Goal: Information Seeking & Learning: Learn about a topic

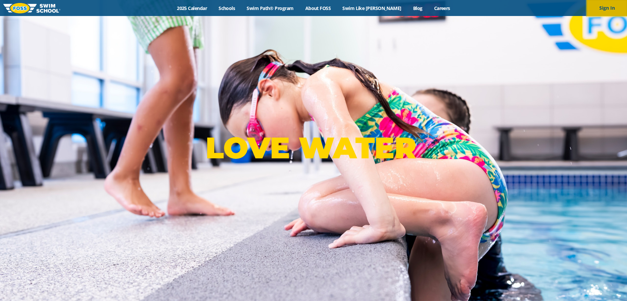
click at [603, 12] on button "Sign In" at bounding box center [607, 8] width 40 height 16
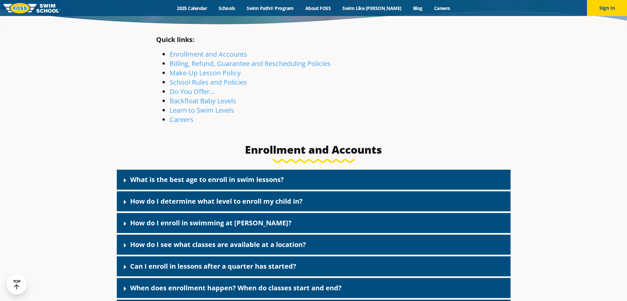
scroll to position [200, 0]
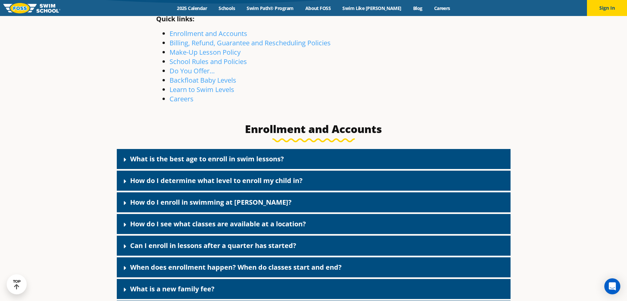
click at [125, 160] on icon at bounding box center [125, 160] width 2 height 4
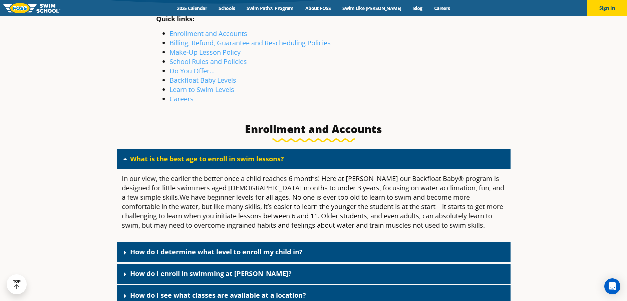
click at [125, 160] on icon at bounding box center [125, 159] width 4 height 2
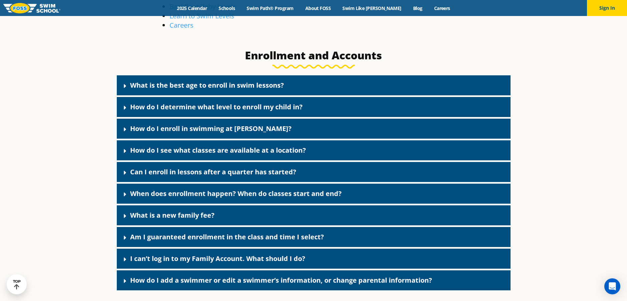
scroll to position [300, 0]
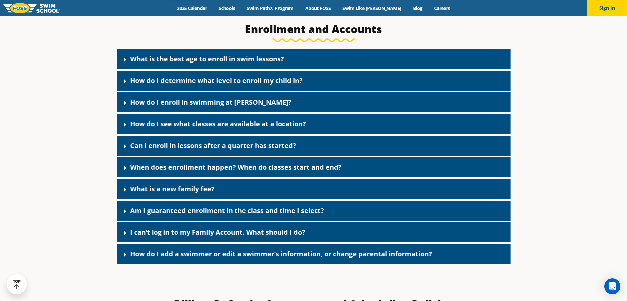
click at [127, 62] on icon at bounding box center [125, 59] width 7 height 7
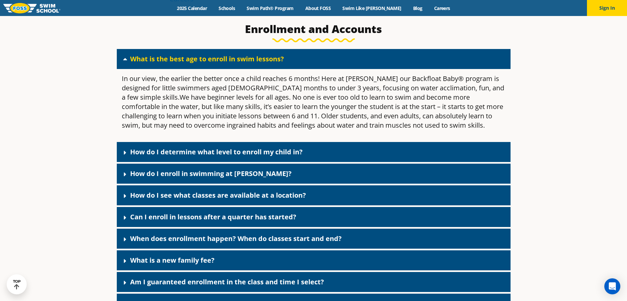
click at [125, 60] on icon at bounding box center [125, 59] width 7 height 7
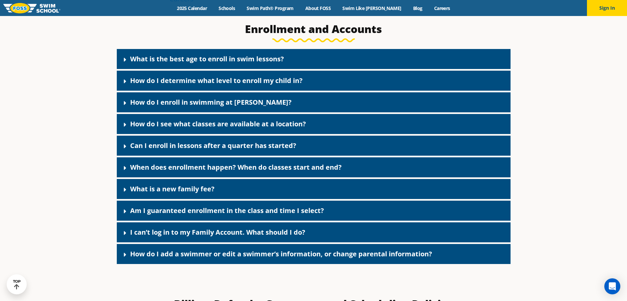
click at [126, 191] on icon at bounding box center [125, 189] width 7 height 7
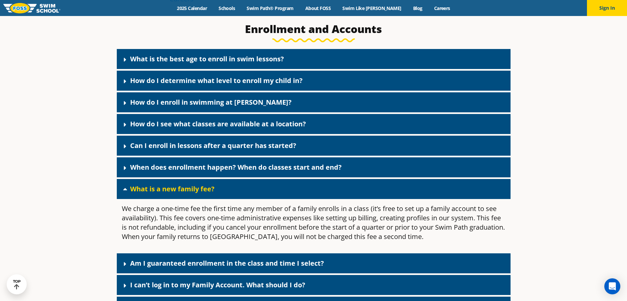
click at [126, 191] on icon at bounding box center [125, 189] width 7 height 7
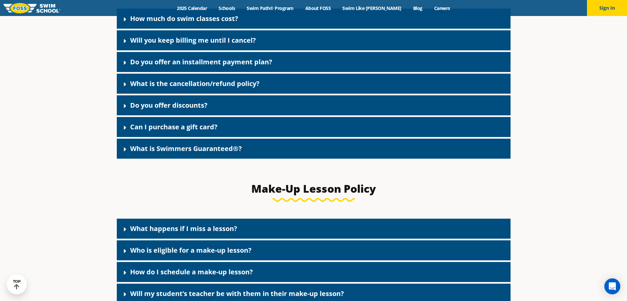
scroll to position [667, 0]
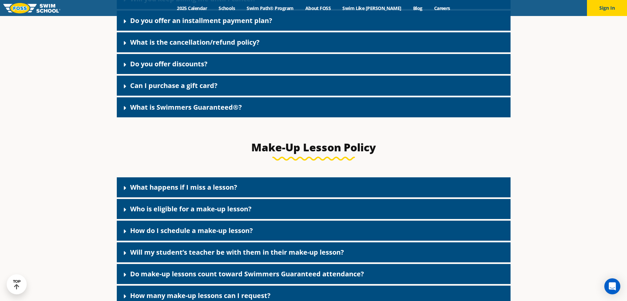
click at [123, 110] on icon at bounding box center [125, 108] width 7 height 7
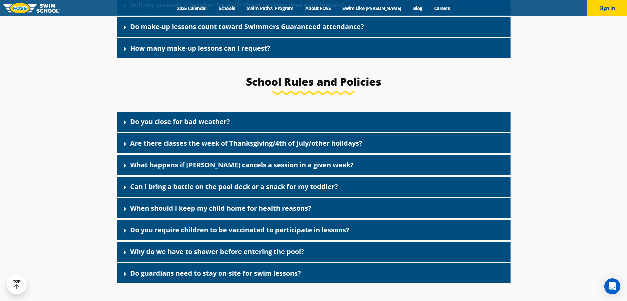
scroll to position [1167, 0]
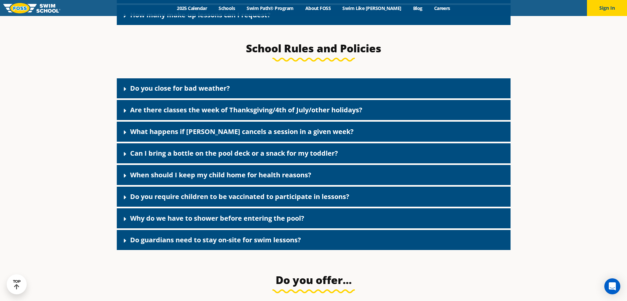
click at [128, 130] on icon at bounding box center [125, 132] width 7 height 7
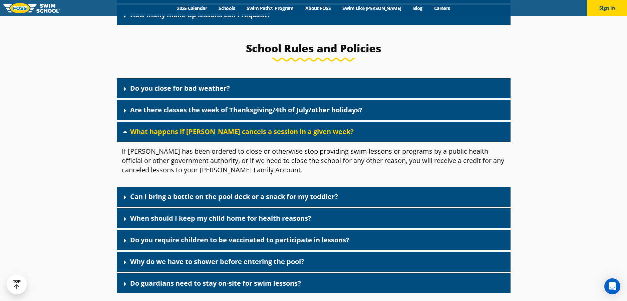
click at [123, 132] on div "What happens if FOSS cancels a session in a given week?" at bounding box center [314, 132] width 394 height 20
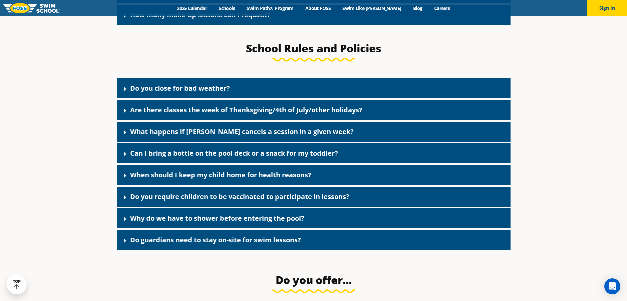
click at [134, 215] on link "Why do we have to shower before entering the pool?" at bounding box center [217, 218] width 174 height 9
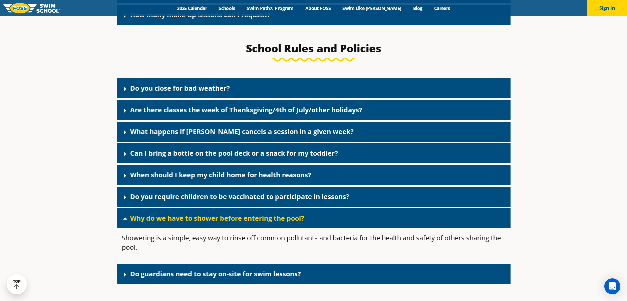
click at [134, 215] on link "Why do we have to shower before entering the pool?" at bounding box center [217, 218] width 174 height 9
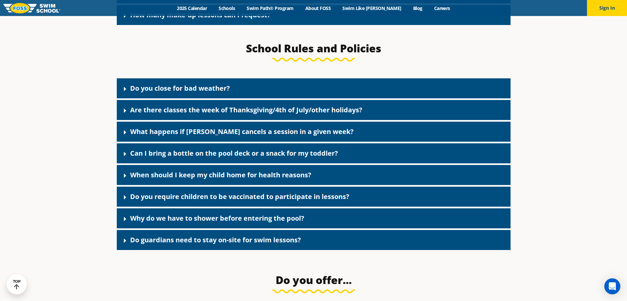
click at [136, 238] on link "Do guardians need to stay on-site for swim lessons?" at bounding box center [215, 239] width 171 height 9
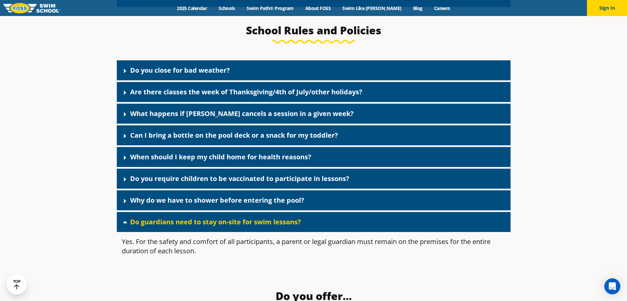
scroll to position [1201, 0]
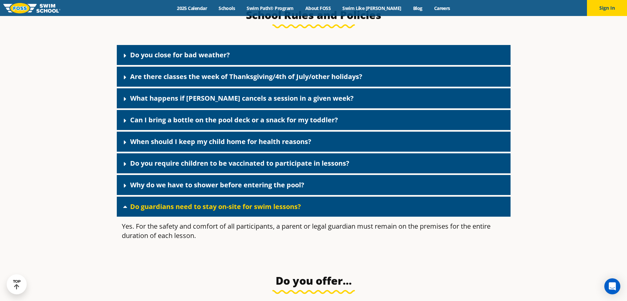
click at [127, 203] on icon at bounding box center [125, 206] width 7 height 7
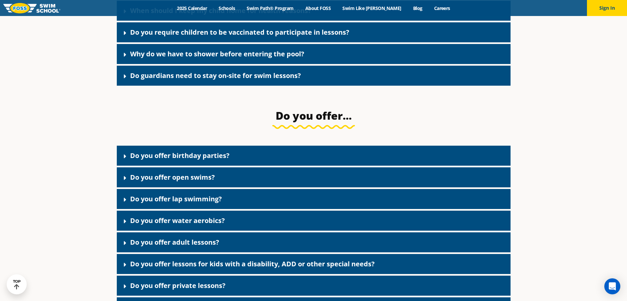
scroll to position [1334, 0]
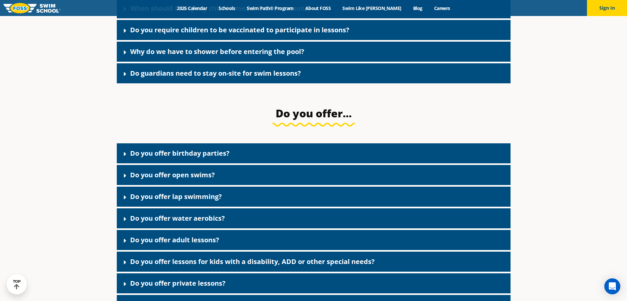
click at [140, 156] on div "Do you offer birthday parties?" at bounding box center [314, 153] width 394 height 20
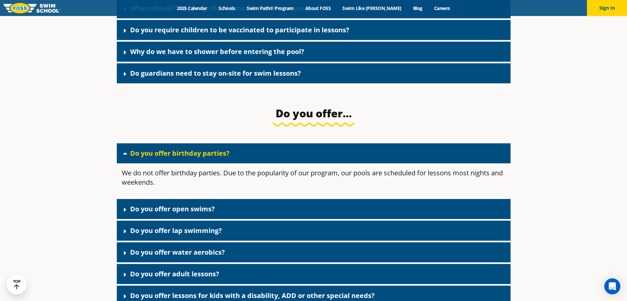
click at [140, 156] on div "Do you offer birthday parties?" at bounding box center [314, 153] width 394 height 20
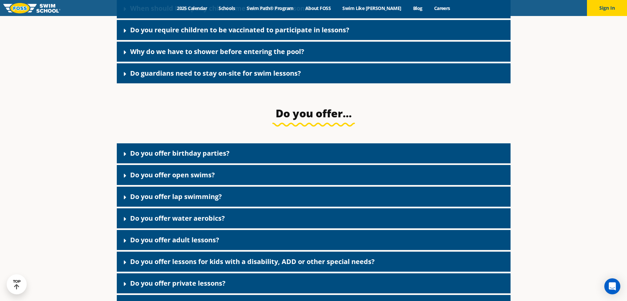
click at [142, 176] on link "Do you offer open swims?" at bounding box center [172, 174] width 85 height 9
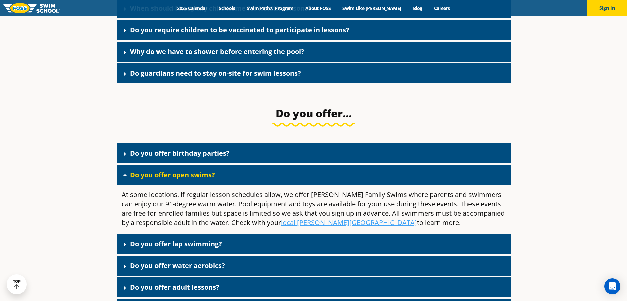
click at [142, 176] on link "Do you offer open swims?" at bounding box center [172, 174] width 85 height 9
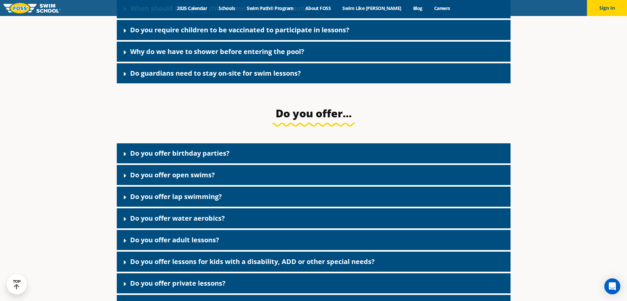
click at [140, 194] on link "Do you offer lap swimming?" at bounding box center [176, 196] width 92 height 9
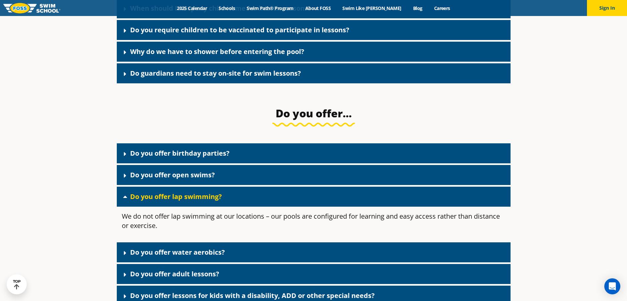
click at [140, 194] on link "Do you offer lap swimming?" at bounding box center [176, 196] width 92 height 9
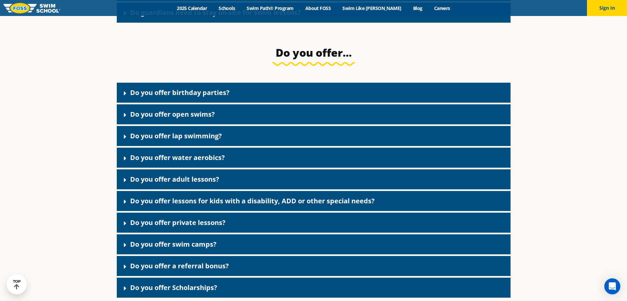
scroll to position [1401, 0]
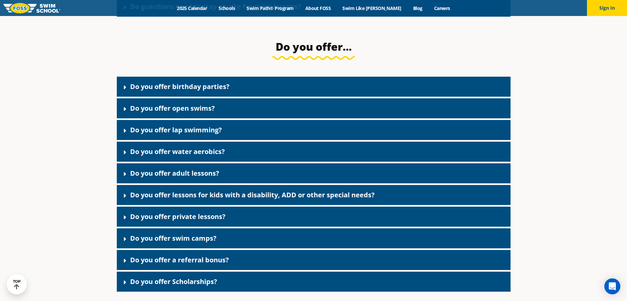
click at [207, 173] on link "Do you offer adult lessons?" at bounding box center [174, 173] width 89 height 9
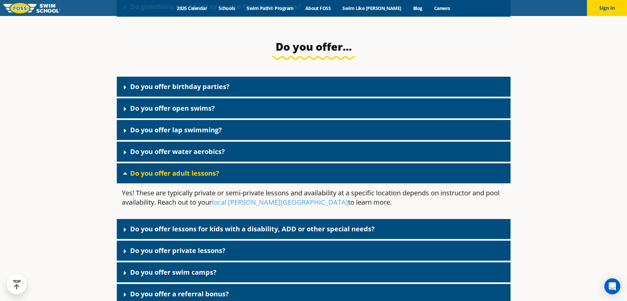
click at [207, 173] on link "Do you offer adult lessons?" at bounding box center [174, 173] width 89 height 9
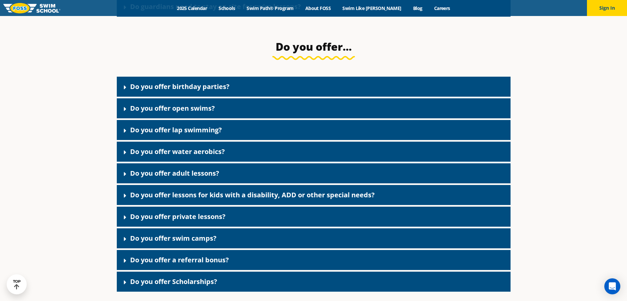
scroll to position [1434, 0]
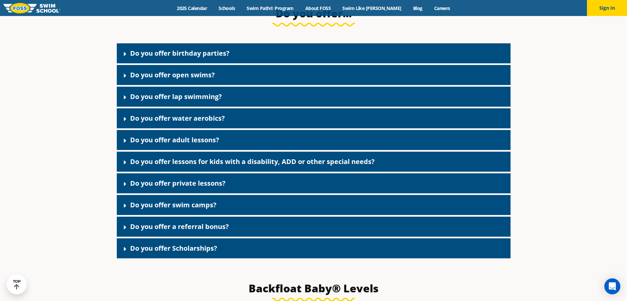
click at [167, 161] on link "Do you offer lessons for kids with a disability, ADD or other special needs?" at bounding box center [252, 161] width 244 height 9
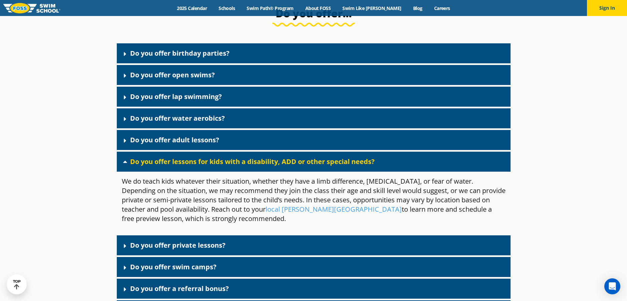
click at [167, 161] on link "Do you offer lessons for kids with a disability, ADD or other special needs?" at bounding box center [252, 161] width 244 height 9
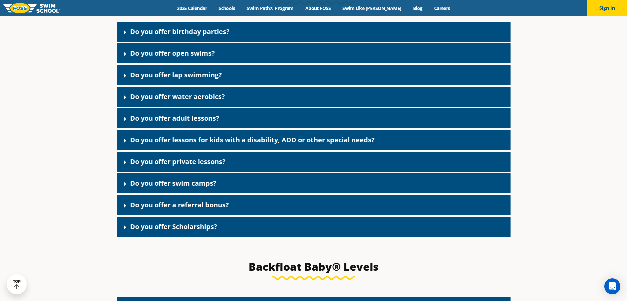
scroll to position [1467, 0]
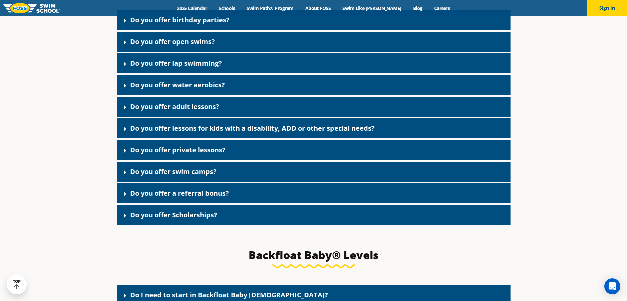
click at [155, 190] on link "Do you offer a referral bonus?" at bounding box center [179, 193] width 99 height 9
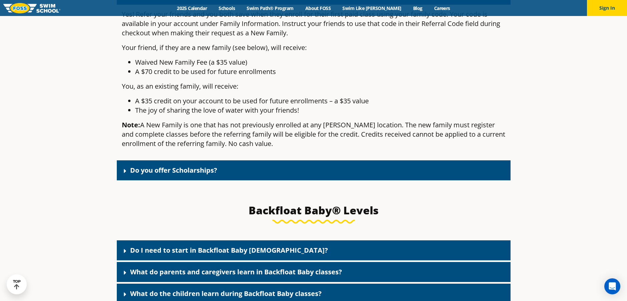
scroll to position [1701, 0]
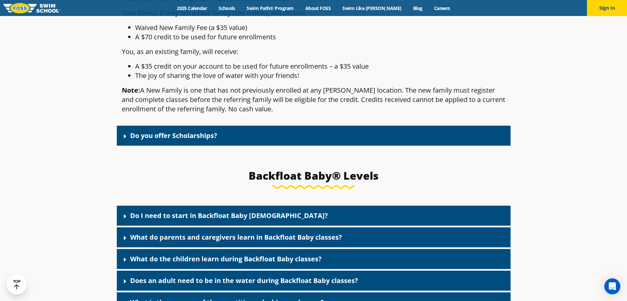
click at [126, 135] on icon at bounding box center [125, 136] width 7 height 7
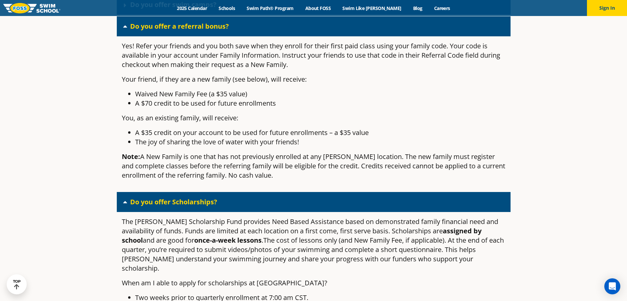
scroll to position [1634, 0]
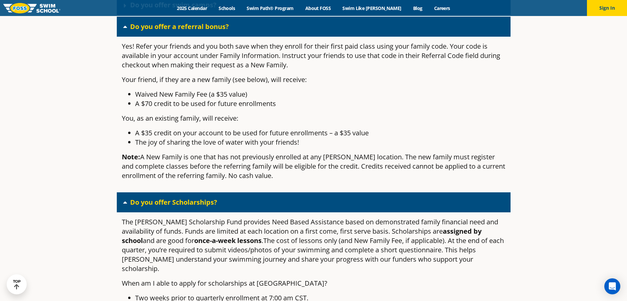
click at [127, 199] on icon at bounding box center [125, 202] width 7 height 7
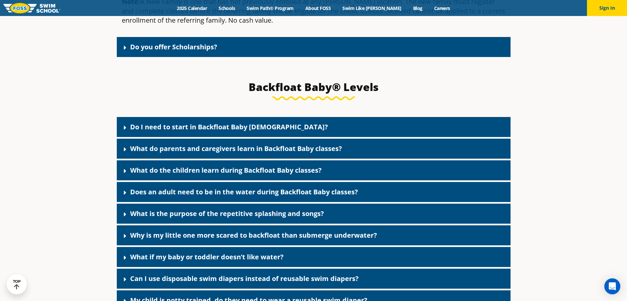
scroll to position [1801, 0]
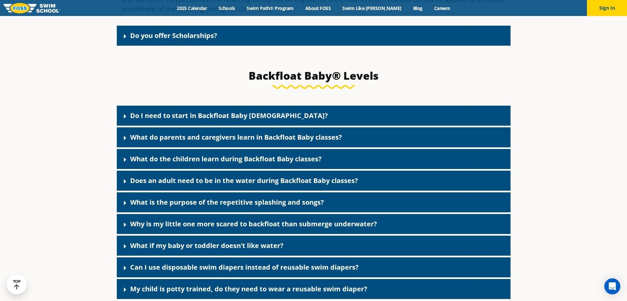
click at [284, 180] on link "Does an adult need to be in the water during Backfloat Baby classes?" at bounding box center [244, 180] width 228 height 9
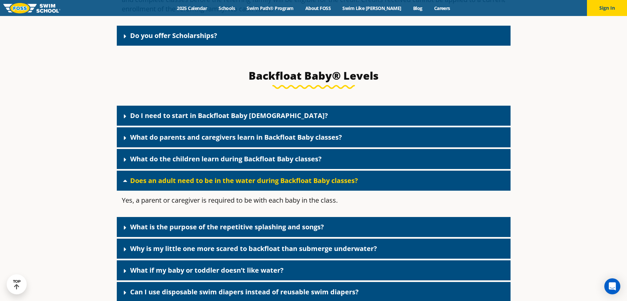
click at [284, 180] on link "Does an adult need to be in the water during Backfloat Baby classes?" at bounding box center [244, 180] width 228 height 9
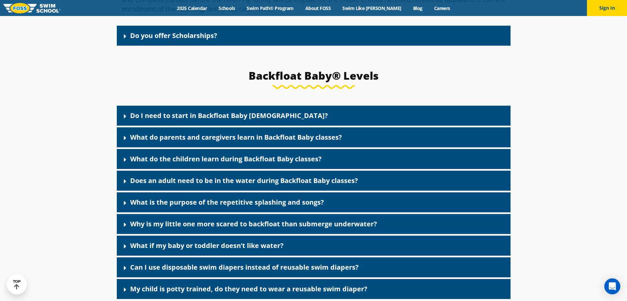
click at [311, 206] on link "What is the purpose of the repetitive splashing and songs?" at bounding box center [227, 202] width 194 height 9
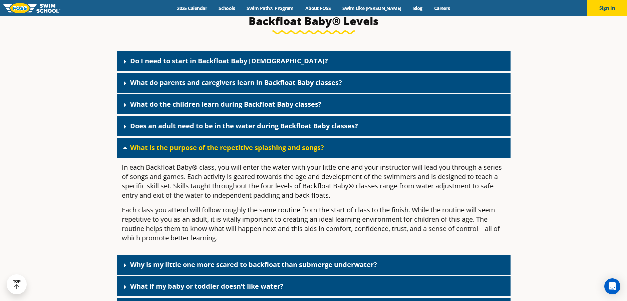
scroll to position [1868, 0]
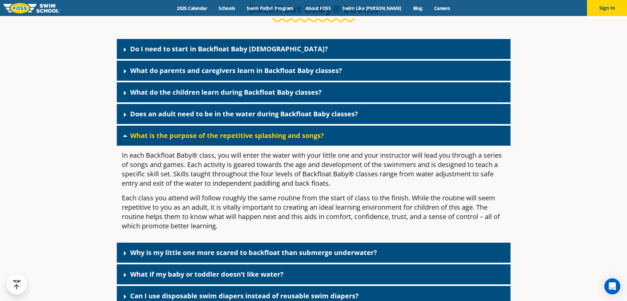
click at [125, 137] on icon at bounding box center [125, 135] width 7 height 7
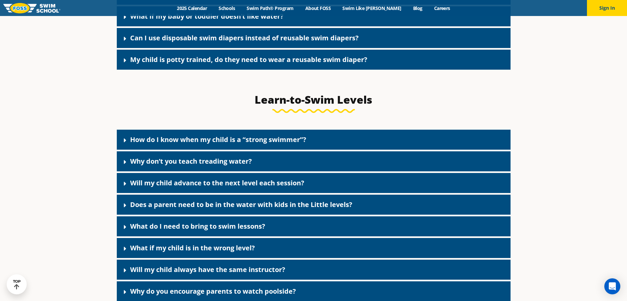
scroll to position [2034, 0]
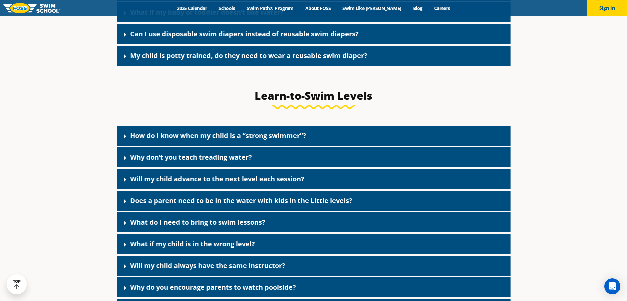
click at [225, 137] on link "How do I know when my child is a “strong swimmer”?" at bounding box center [218, 135] width 176 height 9
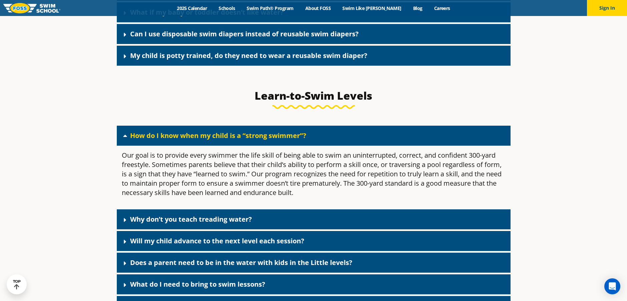
click at [135, 139] on link "How do I know when my child is a “strong swimmer”?" at bounding box center [218, 135] width 176 height 9
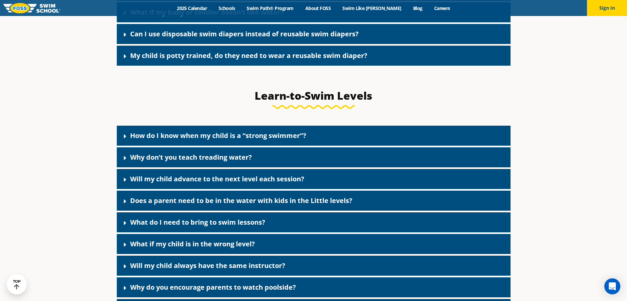
click at [136, 160] on link "Why don’t you teach treading water?" at bounding box center [191, 157] width 122 height 9
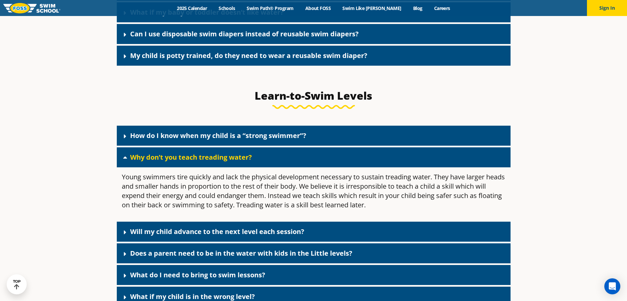
click at [126, 159] on icon at bounding box center [125, 157] width 4 height 2
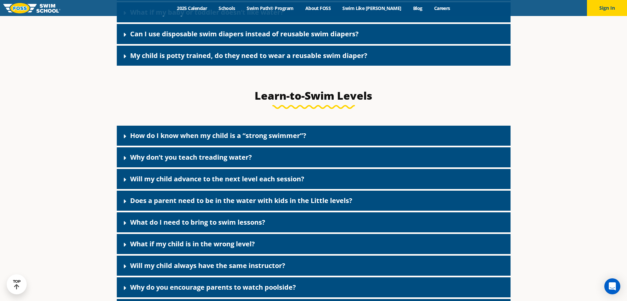
click at [141, 180] on link "Will my child advance to the next level each session?" at bounding box center [217, 178] width 174 height 9
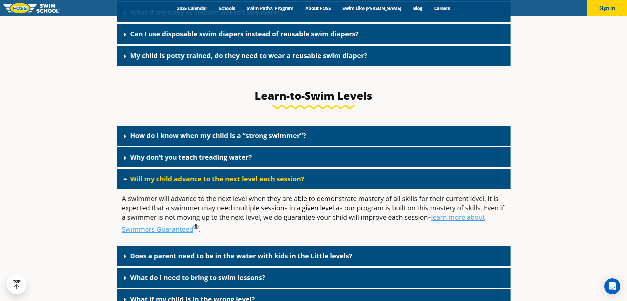
click at [120, 180] on div "Will my child advance to the next level each session?" at bounding box center [314, 179] width 394 height 20
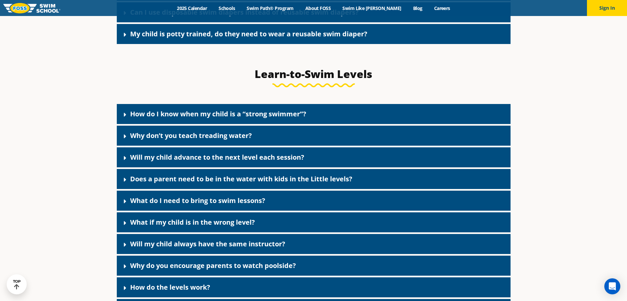
scroll to position [2068, 0]
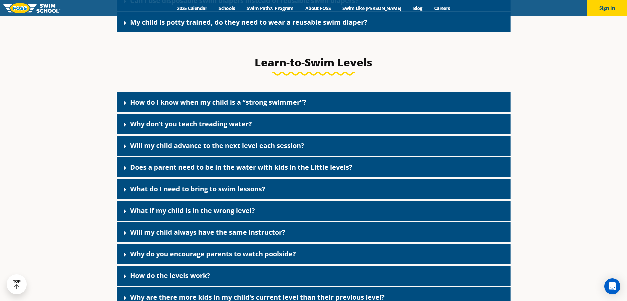
click at [226, 172] on link "Does a parent need to be in the water with kids in the Little levels?" at bounding box center [241, 167] width 222 height 9
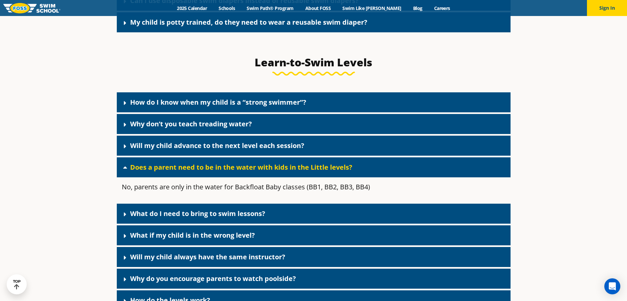
click at [226, 172] on link "Does a parent need to be in the water with kids in the Little levels?" at bounding box center [241, 167] width 222 height 9
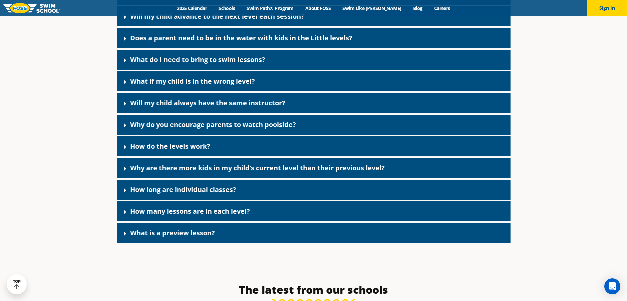
scroll to position [2201, 0]
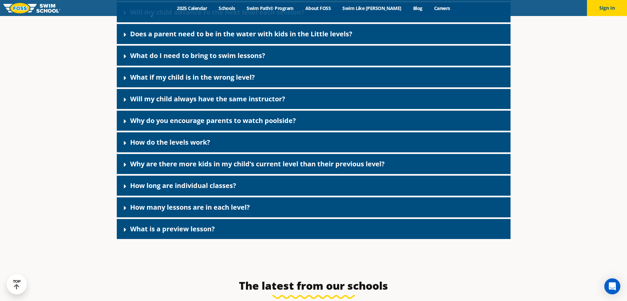
click at [248, 168] on link "Why are there more kids in my child’s current level than their previous level?" at bounding box center [257, 163] width 254 height 9
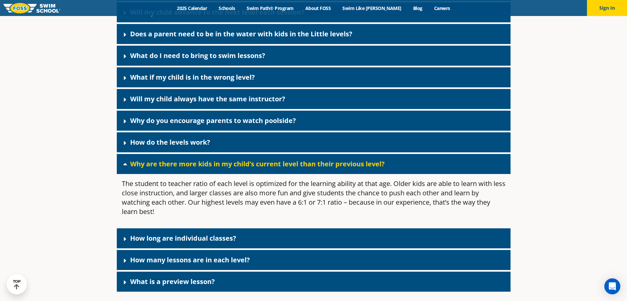
click at [122, 164] on icon at bounding box center [125, 164] width 7 height 7
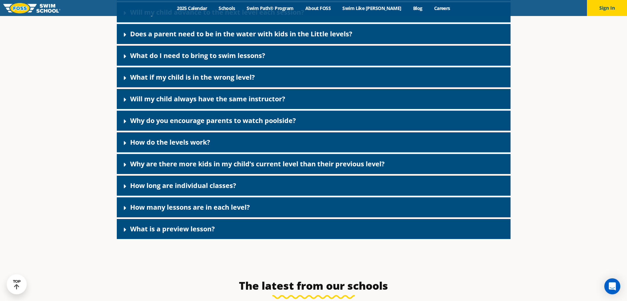
click at [174, 207] on link "How many lessons are in each level?" at bounding box center [190, 207] width 120 height 9
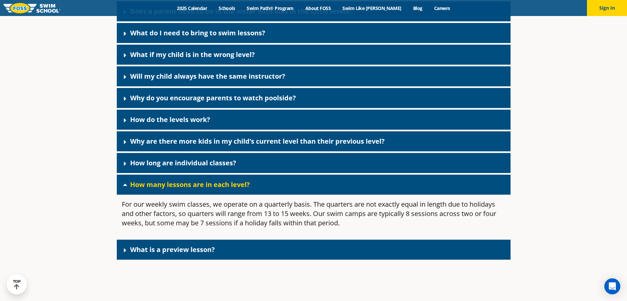
scroll to position [2234, 0]
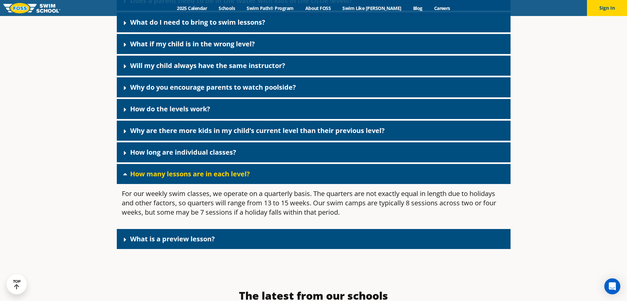
click at [131, 175] on link "How many lessons are in each level?" at bounding box center [190, 173] width 120 height 9
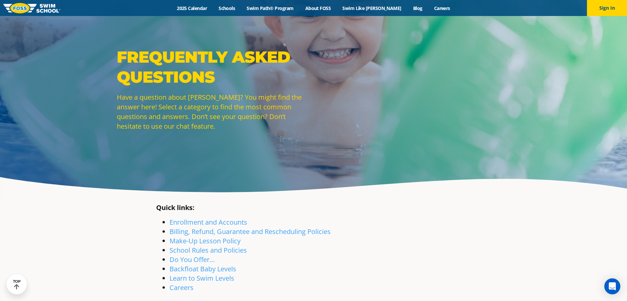
scroll to position [0, 0]
